Goal: Information Seeking & Learning: Check status

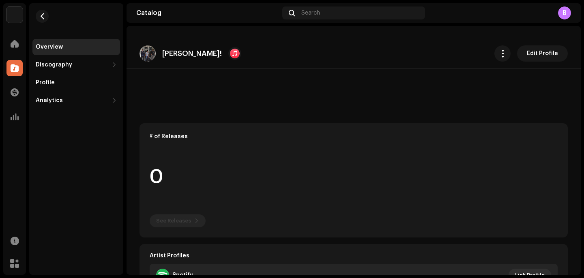
click at [88, 71] on div "Discography" at bounding box center [76, 65] width 88 height 16
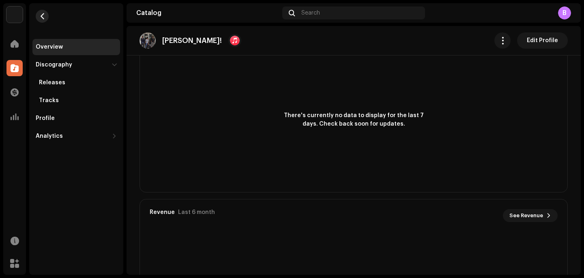
click at [45, 15] on button "button" at bounding box center [42, 16] width 13 height 13
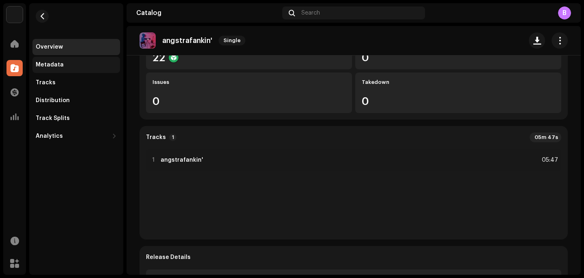
scroll to position [16, 0]
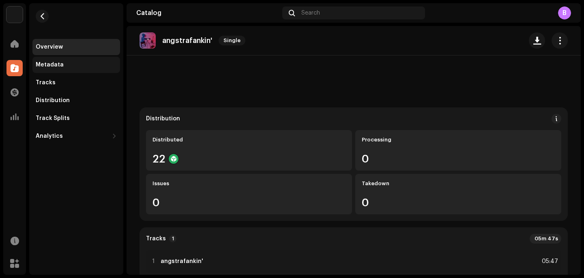
click at [68, 64] on div "Metadata" at bounding box center [76, 65] width 81 height 6
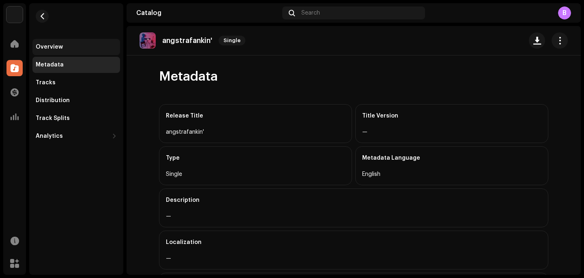
click at [71, 51] on div "Overview" at bounding box center [76, 47] width 88 height 16
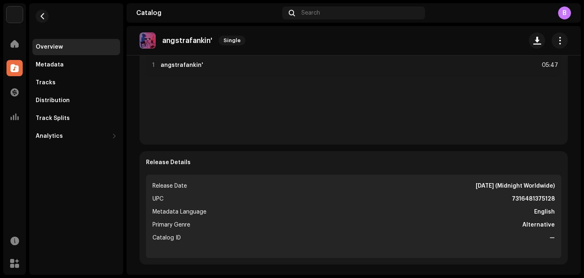
scroll to position [215, 0]
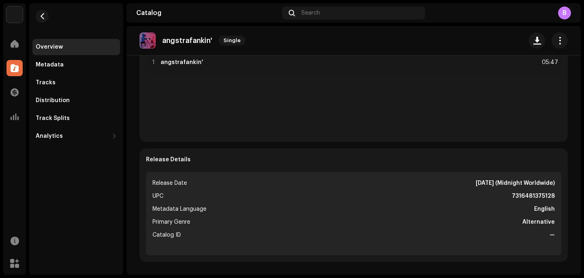
click at [547, 211] on strong "English" at bounding box center [544, 209] width 21 height 10
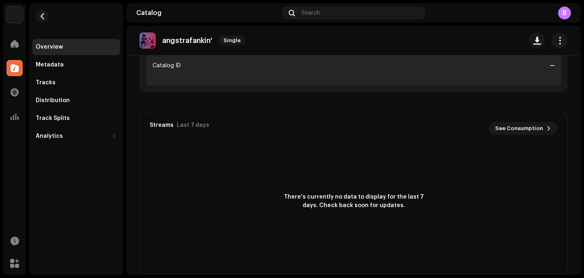
scroll to position [36, 0]
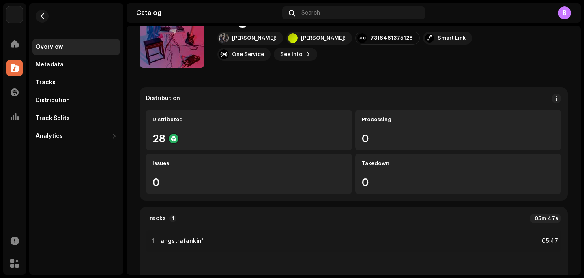
click at [57, 15] on div "Overview Metadata Tracks Distribution Track Splits Analytics Consumption Engage…" at bounding box center [76, 73] width 94 height 141
click at [45, 15] on button "button" at bounding box center [42, 16] width 13 height 13
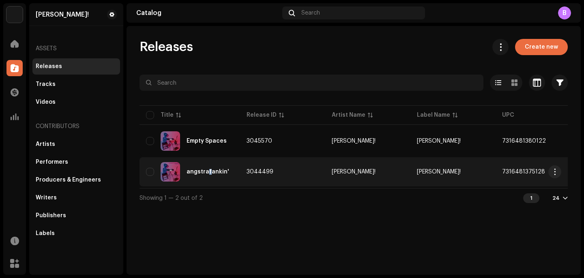
click at [208, 174] on div "angstrafankin'" at bounding box center [208, 172] width 43 height 6
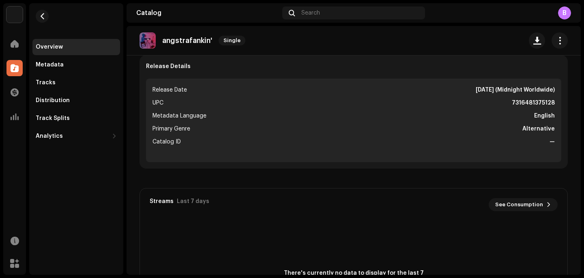
scroll to position [315, 0]
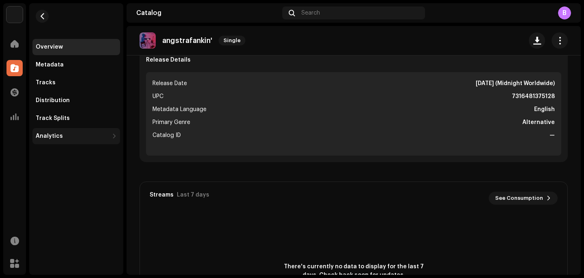
click at [91, 134] on div "Analytics" at bounding box center [72, 136] width 73 height 6
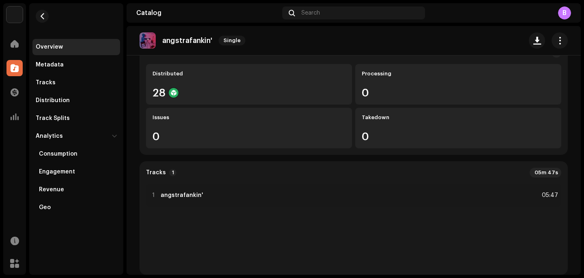
scroll to position [0, 0]
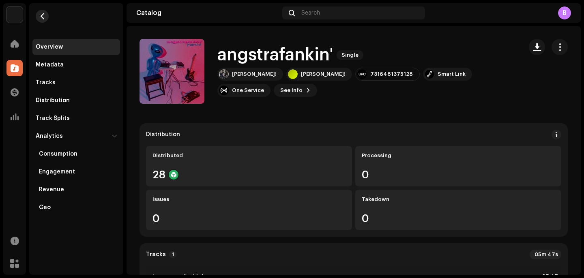
click at [43, 17] on span "button" at bounding box center [42, 16] width 6 height 6
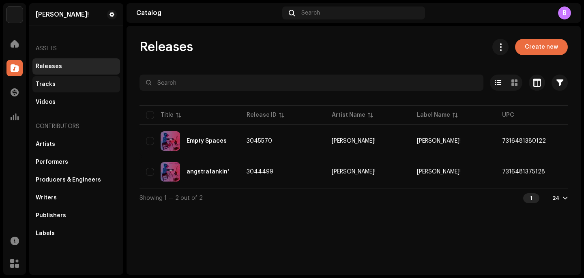
click at [46, 84] on div "Tracks" at bounding box center [46, 84] width 20 height 6
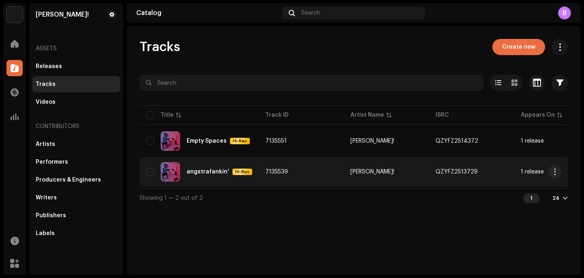
click at [219, 170] on div "angstrafankin'" at bounding box center [208, 172] width 43 height 6
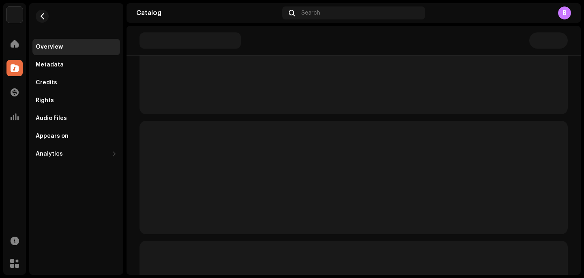
scroll to position [123, 0]
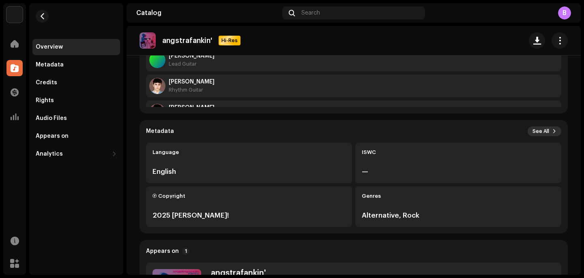
click at [551, 131] on button "See All" at bounding box center [545, 132] width 34 height 10
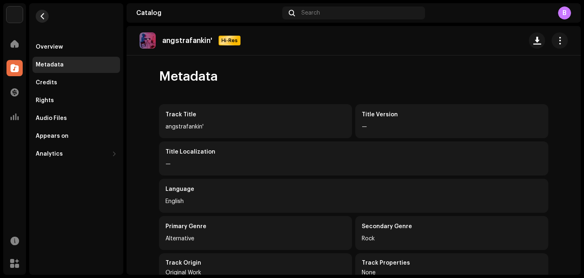
click at [36, 19] on button "button" at bounding box center [42, 16] width 13 height 13
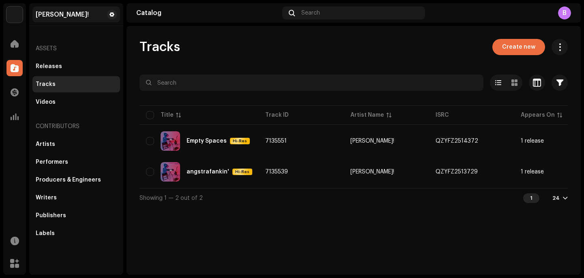
click at [42, 17] on div "[PERSON_NAME]!" at bounding box center [62, 14] width 53 height 6
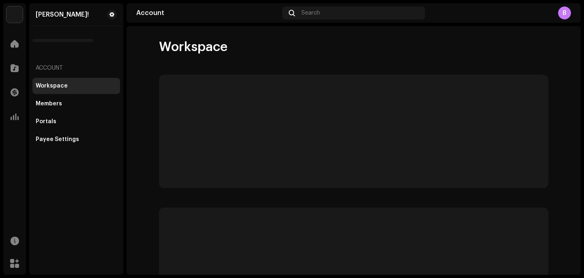
click at [258, 175] on p-skeleton at bounding box center [353, 132] width 389 height 114
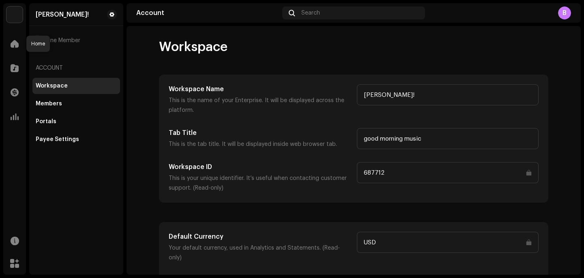
click at [20, 54] on div "Home" at bounding box center [14, 43] width 23 height 23
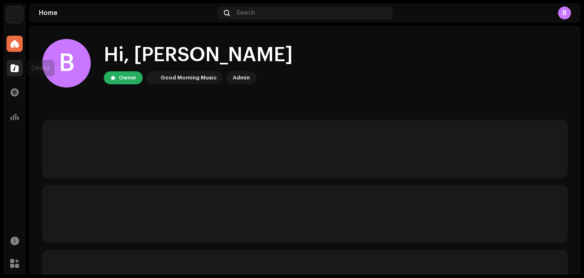
click at [19, 64] on div at bounding box center [14, 68] width 16 height 16
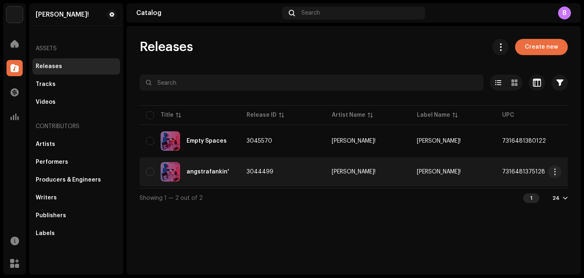
click at [182, 174] on div "angstrafankin'" at bounding box center [190, 171] width 88 height 19
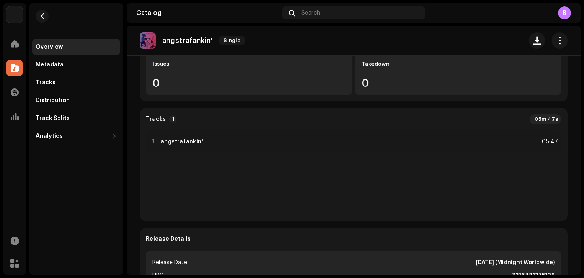
scroll to position [135, 0]
click at [44, 18] on span "button" at bounding box center [42, 16] width 6 height 6
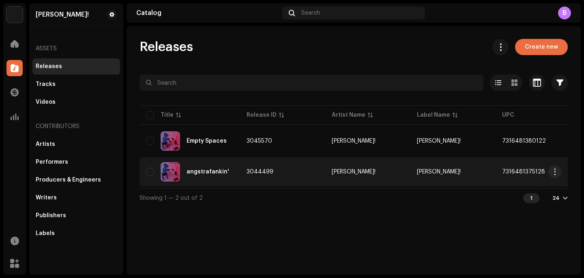
click at [208, 163] on div "angstrafankin'" at bounding box center [190, 171] width 88 height 19
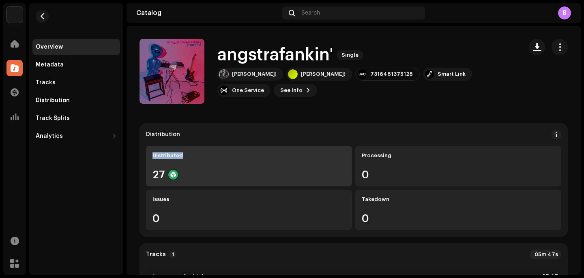
click at [218, 152] on div "Distributed" at bounding box center [248, 155] width 193 height 6
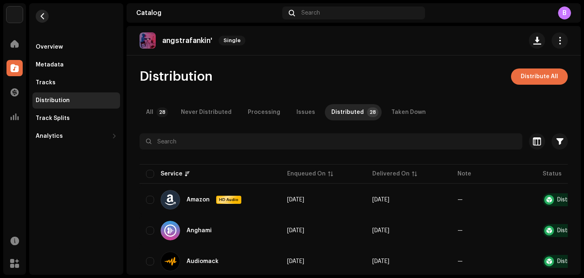
click at [42, 20] on button "button" at bounding box center [42, 16] width 13 height 13
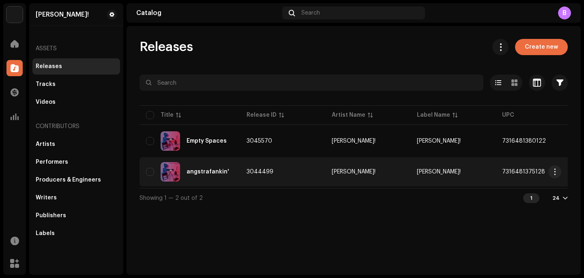
click at [219, 180] on div "angstrafankin'" at bounding box center [190, 171] width 88 height 19
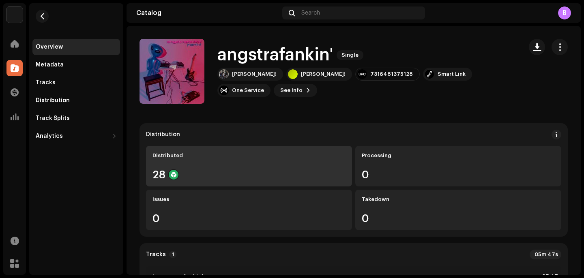
click at [233, 162] on div "Distributed 28" at bounding box center [249, 166] width 206 height 41
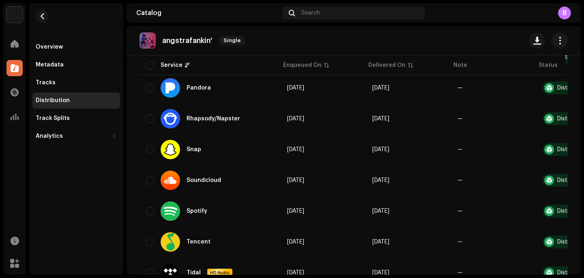
scroll to position [581, 0]
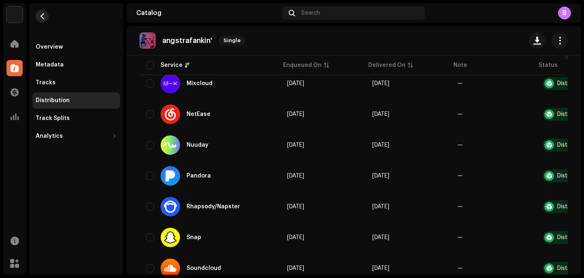
click at [40, 19] on span "button" at bounding box center [42, 16] width 6 height 6
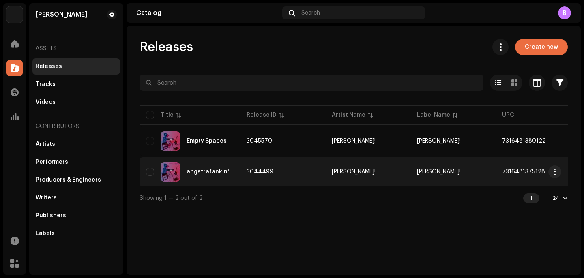
click at [204, 161] on td "angstrafankin'" at bounding box center [189, 171] width 101 height 29
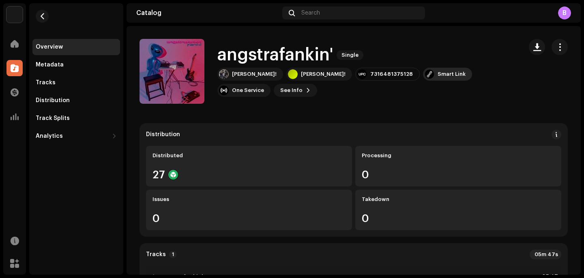
click at [438, 77] on div "Smart Link" at bounding box center [452, 74] width 28 height 6
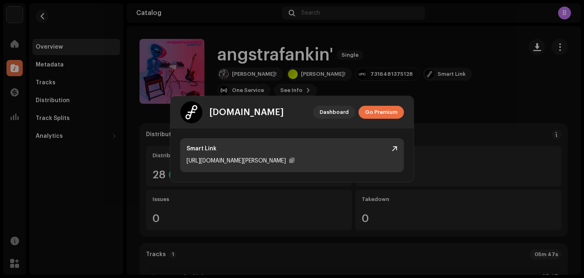
click at [267, 144] on div "Smart Link [URL][DOMAIN_NAME][PERSON_NAME]" at bounding box center [292, 155] width 224 height 34
